Goal: Information Seeking & Learning: Learn about a topic

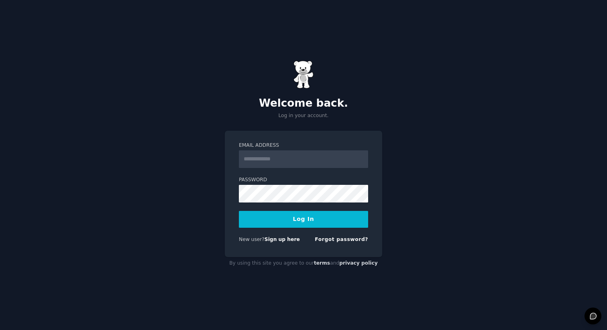
click at [240, 145] on label "Email Address" at bounding box center [303, 145] width 129 height 7
click at [240, 151] on input "Email Address" at bounding box center [303, 160] width 129 height 18
click at [250, 153] on input "Email Address" at bounding box center [303, 160] width 129 height 18
type input "**********"
click at [294, 216] on button "Log In" at bounding box center [303, 219] width 129 height 17
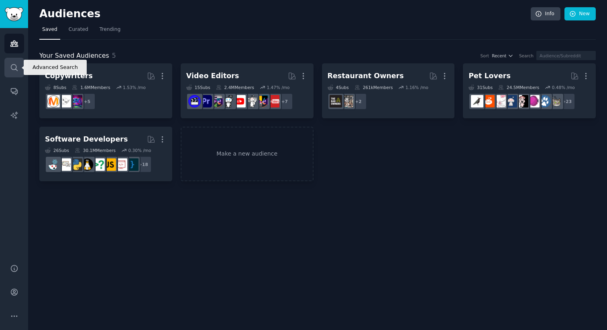
click at [8, 66] on link "Search" at bounding box center [14, 68] width 20 height 20
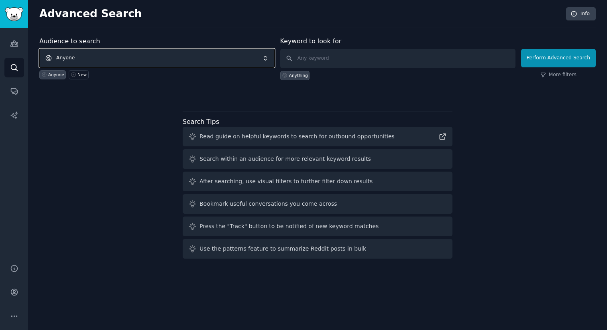
click at [131, 56] on span "Anyone" at bounding box center [156, 58] width 235 height 18
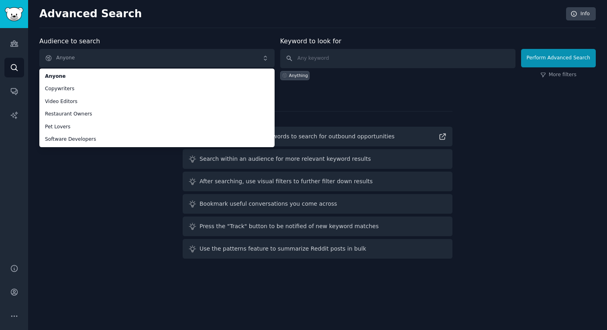
click at [94, 186] on div "Audience to search Anyone Anyone Copywriters Video Editors Restaurant Owners Pe…" at bounding box center [317, 150] width 557 height 226
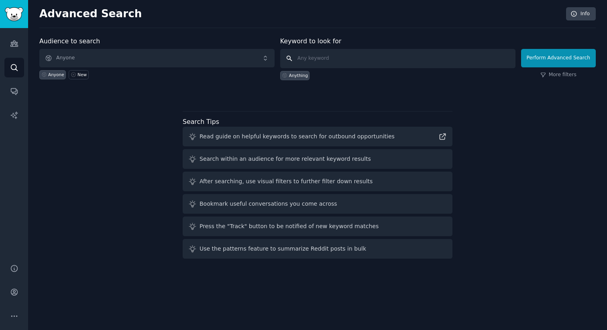
click at [339, 57] on input "text" at bounding box center [397, 58] width 235 height 19
type input "influencers"
click button "Perform Advanced Search" at bounding box center [558, 58] width 75 height 18
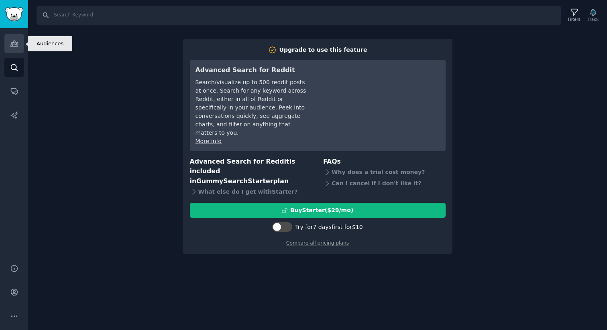
click at [18, 44] on link "Audiences" at bounding box center [14, 44] width 20 height 20
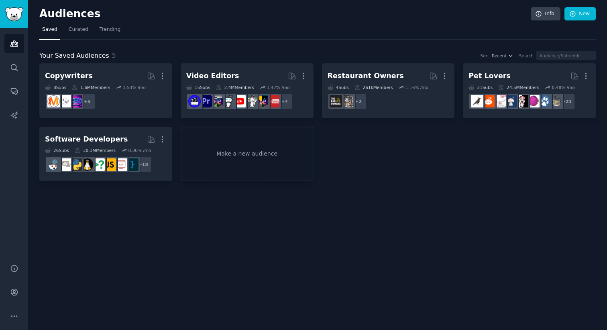
click at [93, 31] on nav "Saved Curated Trending" at bounding box center [317, 31] width 557 height 16
click at [84, 31] on span "Curated" at bounding box center [79, 29] width 20 height 7
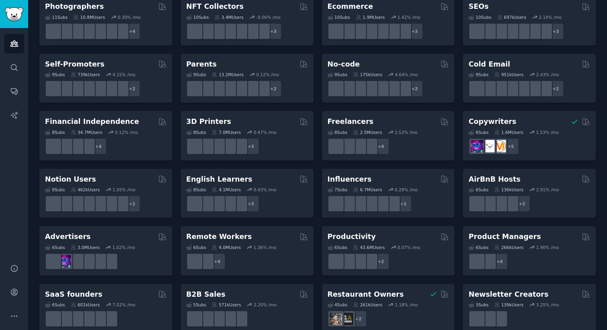
scroll to position [298, 0]
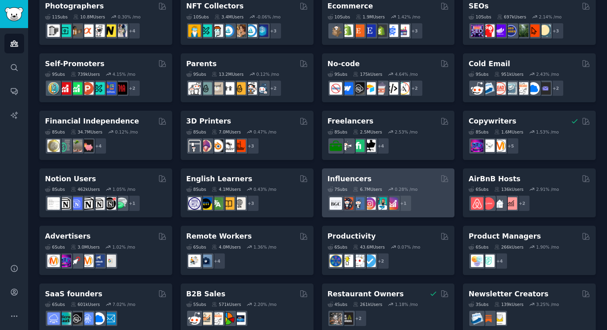
click at [397, 180] on div "Influencers" at bounding box center [389, 179] width 122 height 10
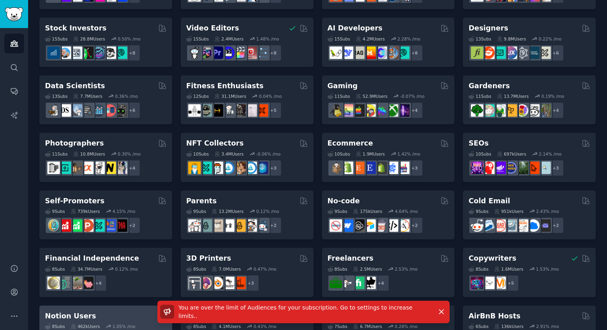
scroll to position [0, 0]
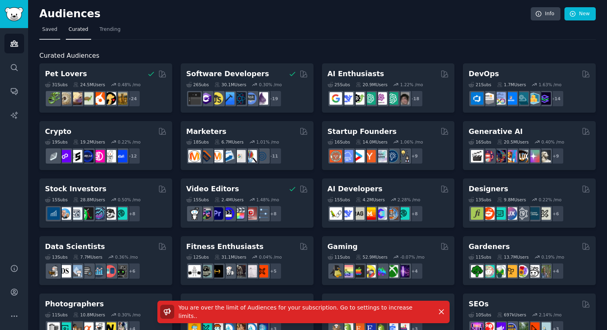
click at [47, 31] on span "Saved" at bounding box center [49, 29] width 15 height 7
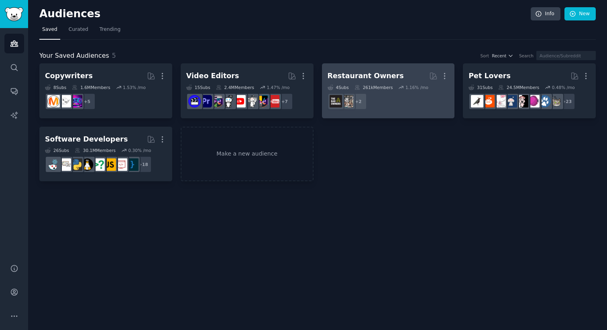
click at [450, 75] on link "Restaurant Owners More 4 Sub s 261k Members 1.16 % /mo r/restaurant, r/restaura…" at bounding box center [388, 90] width 133 height 55
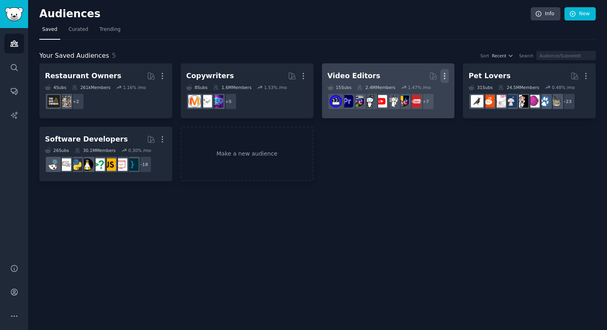
click at [445, 75] on icon "button" at bounding box center [445, 76] width 8 height 8
click at [429, 91] on p "Delete" at bounding box center [423, 93] width 18 height 8
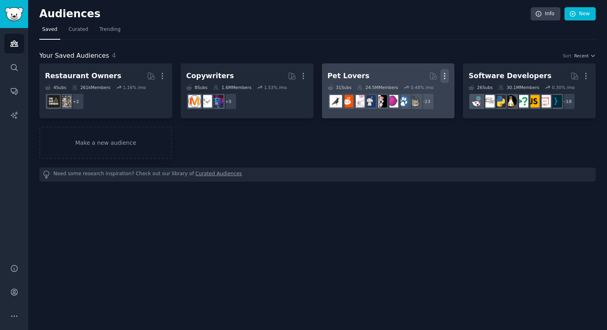
click at [443, 75] on icon "button" at bounding box center [445, 76] width 8 height 8
click at [417, 92] on p "Delete" at bounding box center [423, 93] width 18 height 8
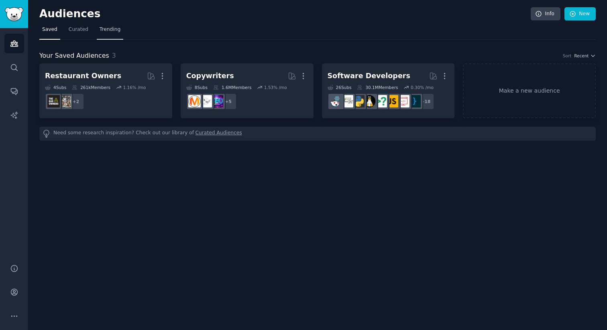
click at [100, 31] on span "Trending" at bounding box center [110, 29] width 21 height 7
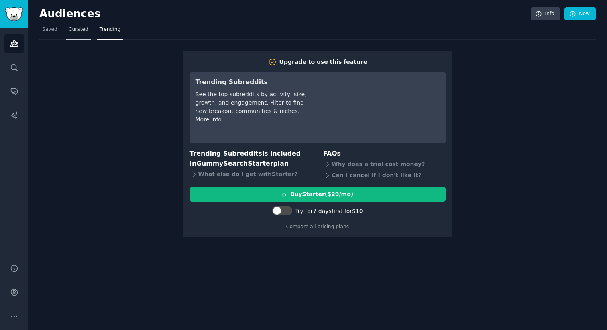
click at [75, 32] on span "Curated" at bounding box center [79, 29] width 20 height 7
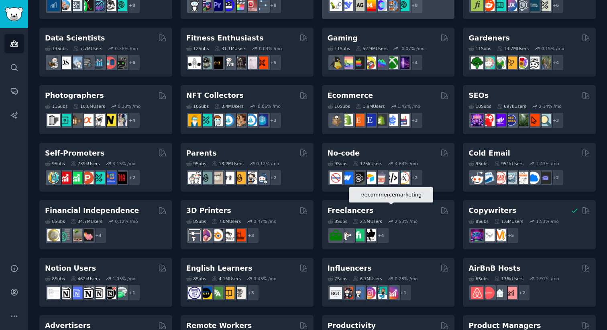
scroll to position [212, 0]
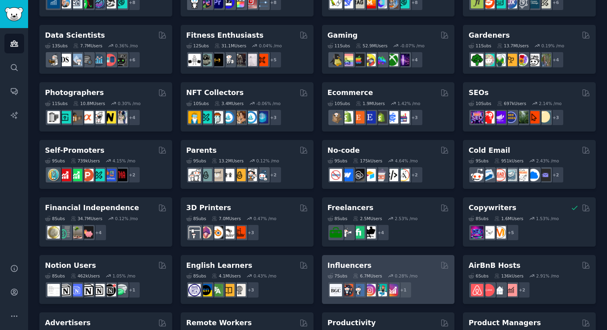
click at [384, 265] on div "Influencers" at bounding box center [389, 266] width 122 height 10
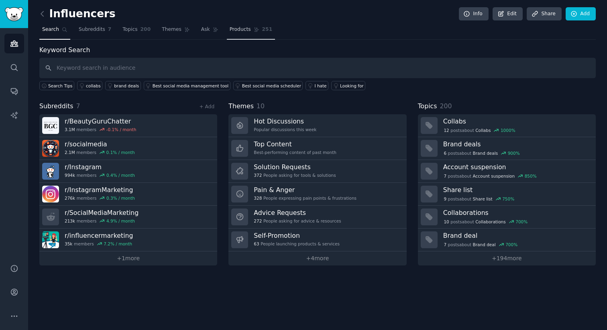
click at [230, 31] on span "Products" at bounding box center [240, 29] width 21 height 7
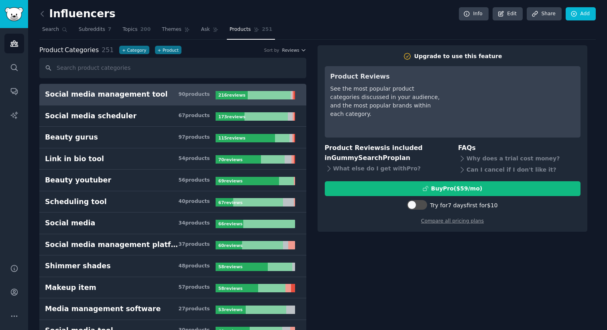
click at [172, 98] on h3 "Social media management tool 90 product s" at bounding box center [130, 95] width 171 height 10
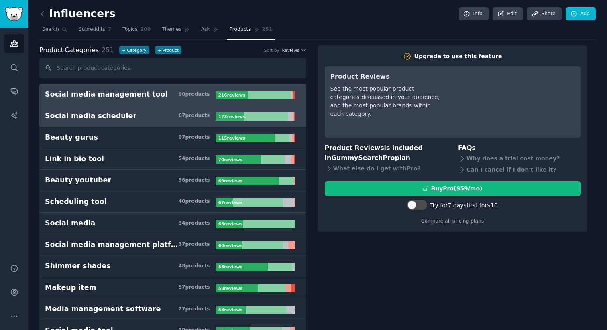
click at [165, 114] on h3 "Social media scheduler 67 product s" at bounding box center [130, 116] width 171 height 10
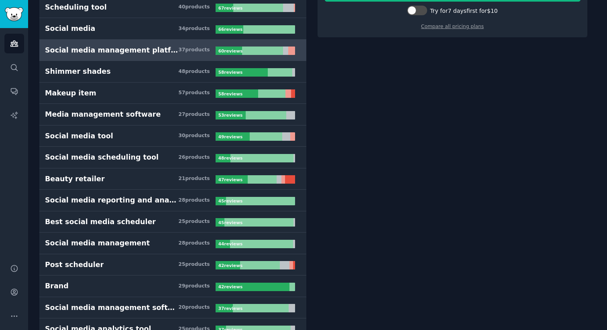
scroll to position [194, 0]
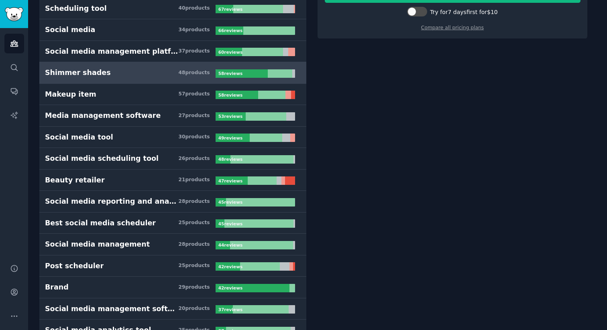
click at [155, 75] on h3 "Shimmer shades 48 product s" at bounding box center [130, 73] width 171 height 10
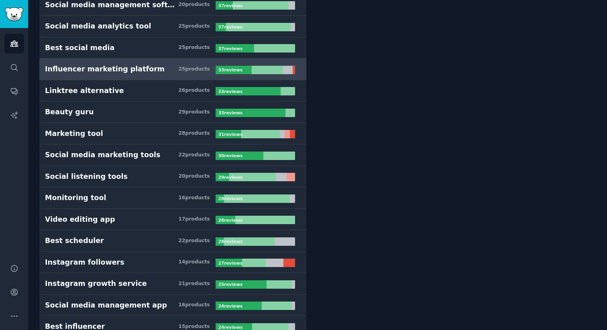
scroll to position [503, 0]
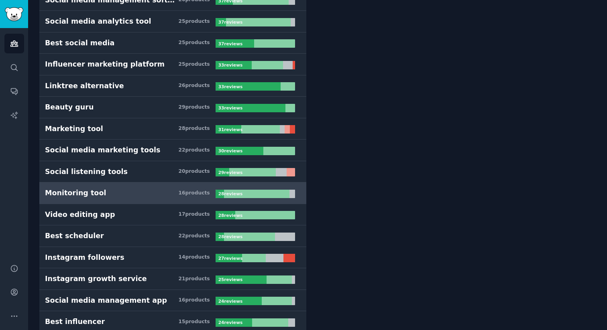
click at [133, 200] on link "Monitoring tool 16 product s 28 review s" at bounding box center [172, 194] width 267 height 22
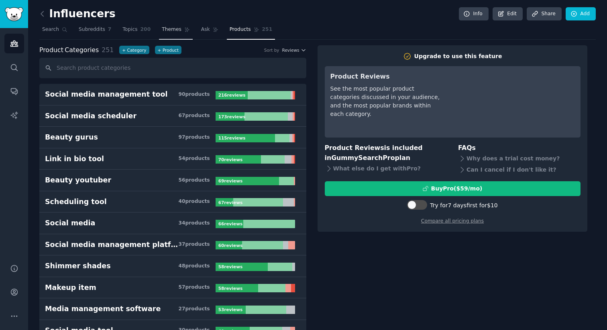
click at [171, 35] on link "Themes" at bounding box center [176, 31] width 34 height 16
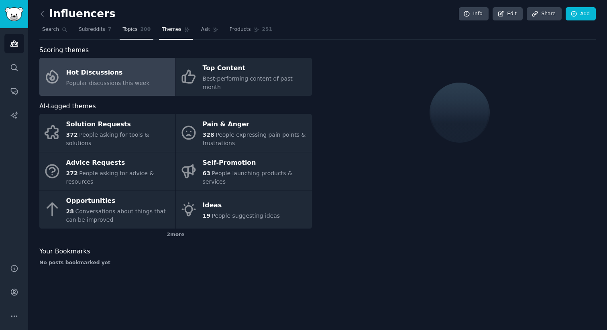
click at [120, 36] on link "Topics 200" at bounding box center [137, 31] width 34 height 16
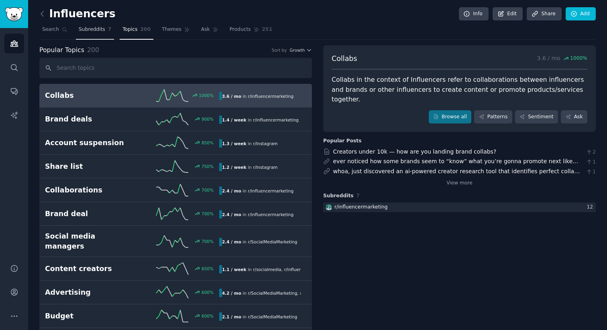
click at [77, 26] on link "Subreddits 7" at bounding box center [95, 31] width 38 height 16
